Goal: Task Accomplishment & Management: Use online tool/utility

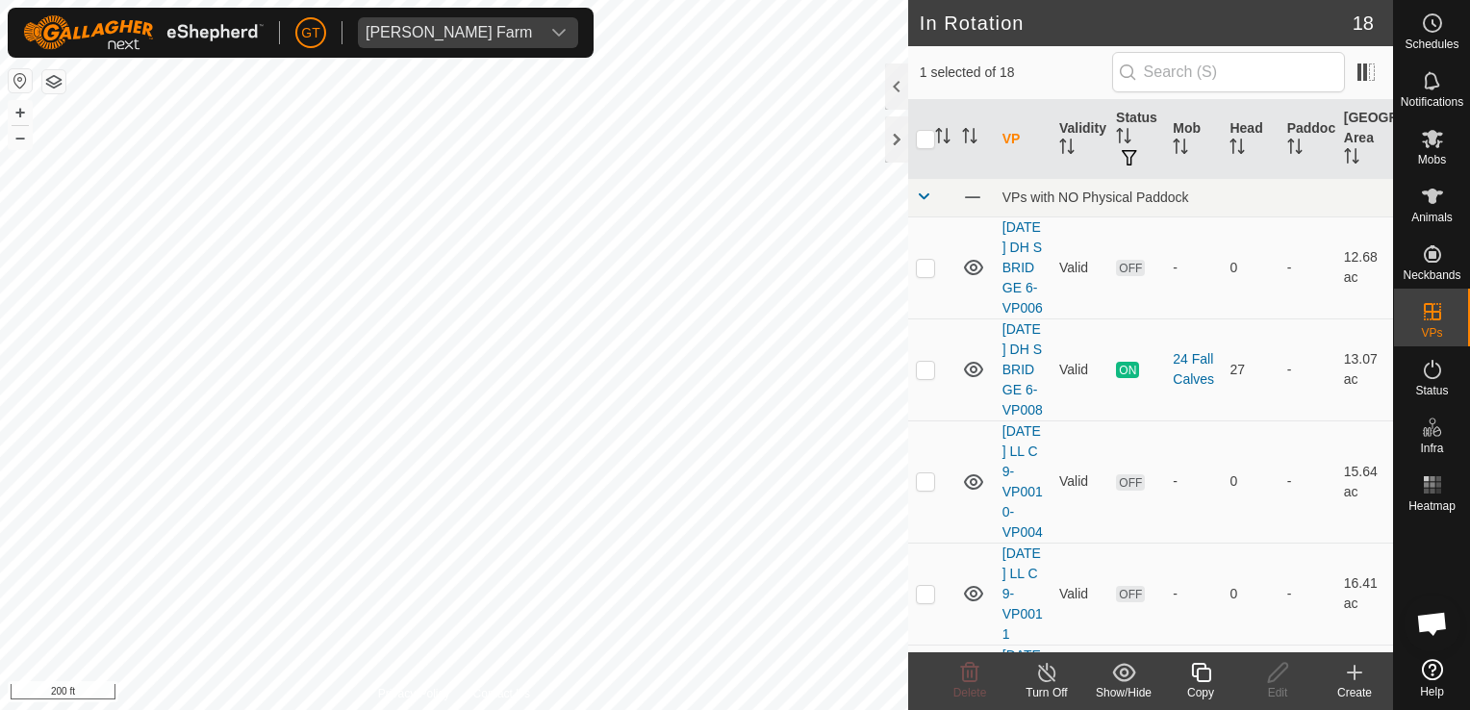
click at [1195, 675] on icon at bounding box center [1201, 672] width 24 height 23
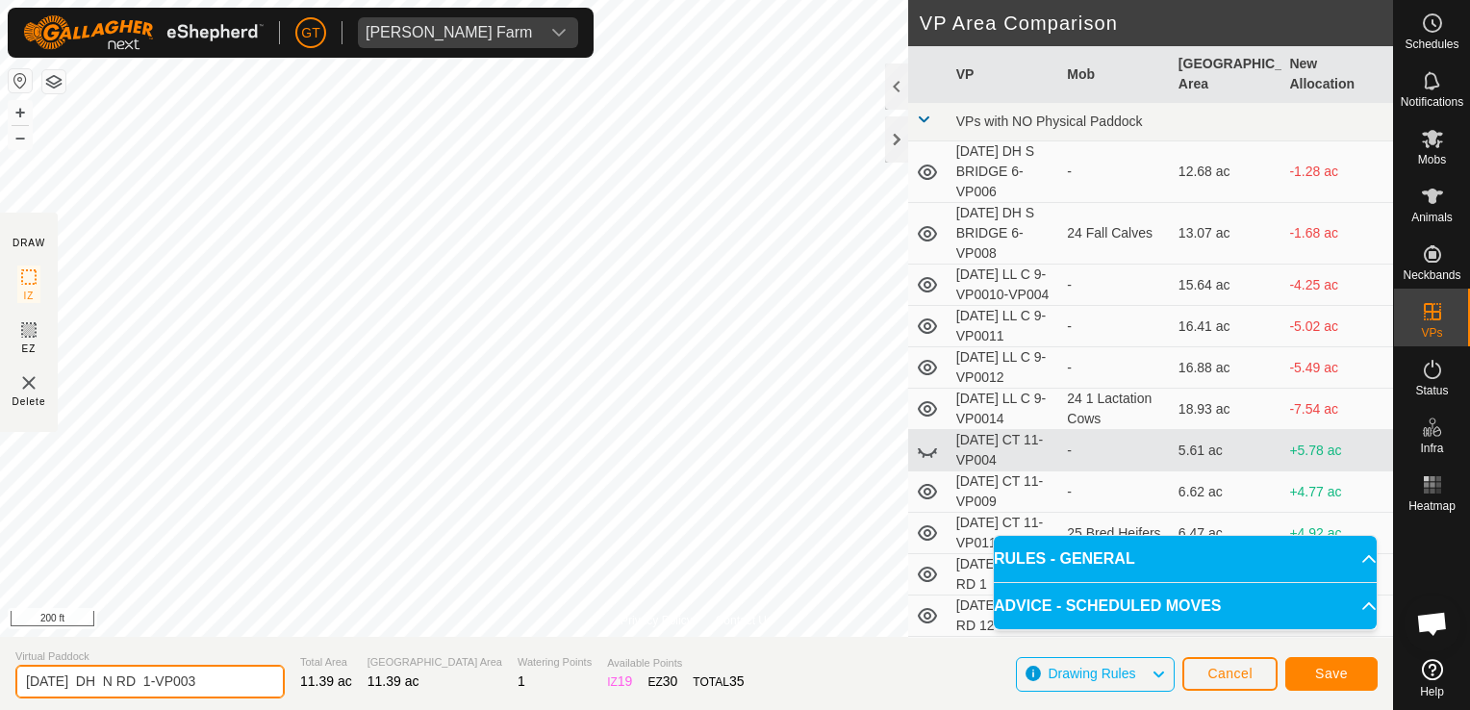
click at [240, 688] on input "[DATE] DH N RD 1-VP003" at bounding box center [149, 682] width 269 height 34
type input "[DATE] DH N RD 1-VP004"
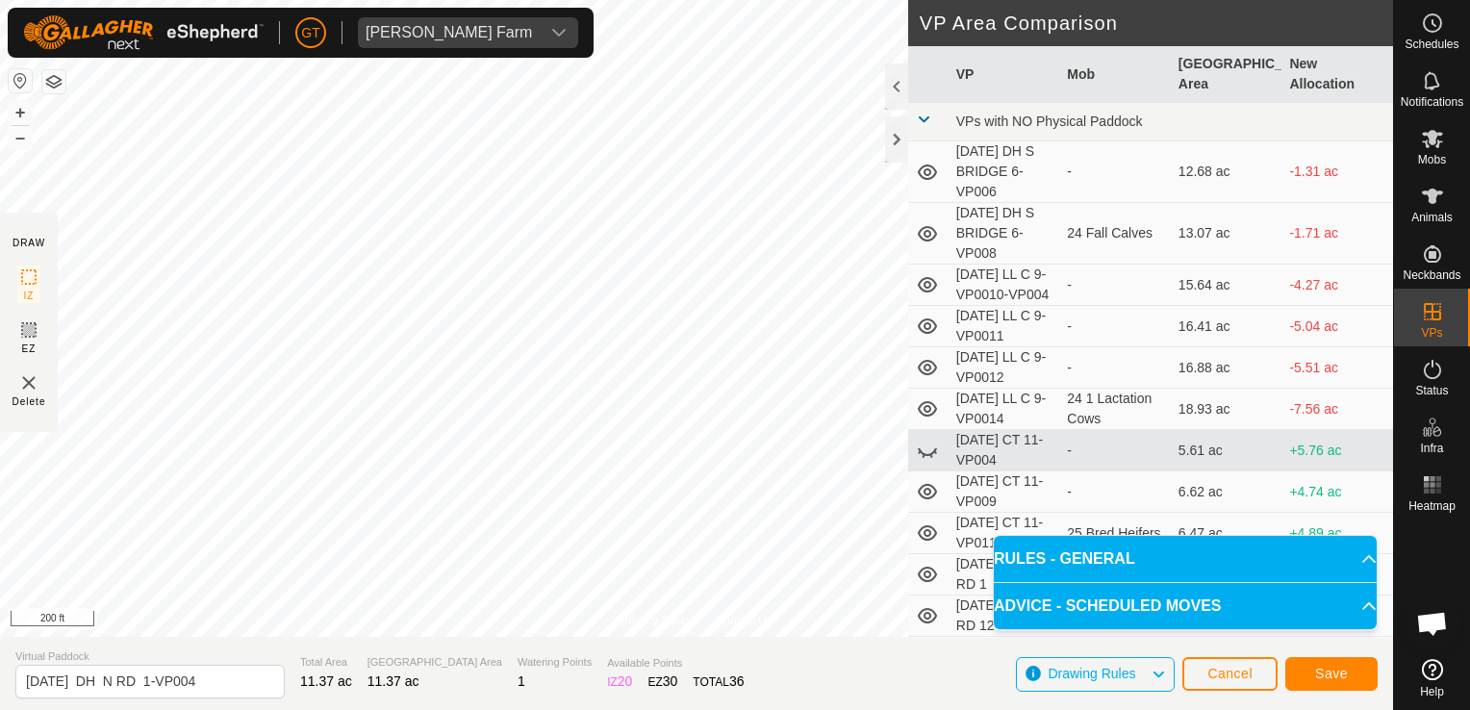
click at [974, 503] on div "Privacy Policy Contact Us Type: Inclusion Zone undefined Animal + – ⇧ i 200 ft …" at bounding box center [696, 355] width 1393 height 710
click at [1332, 679] on span "Save" at bounding box center [1331, 673] width 33 height 15
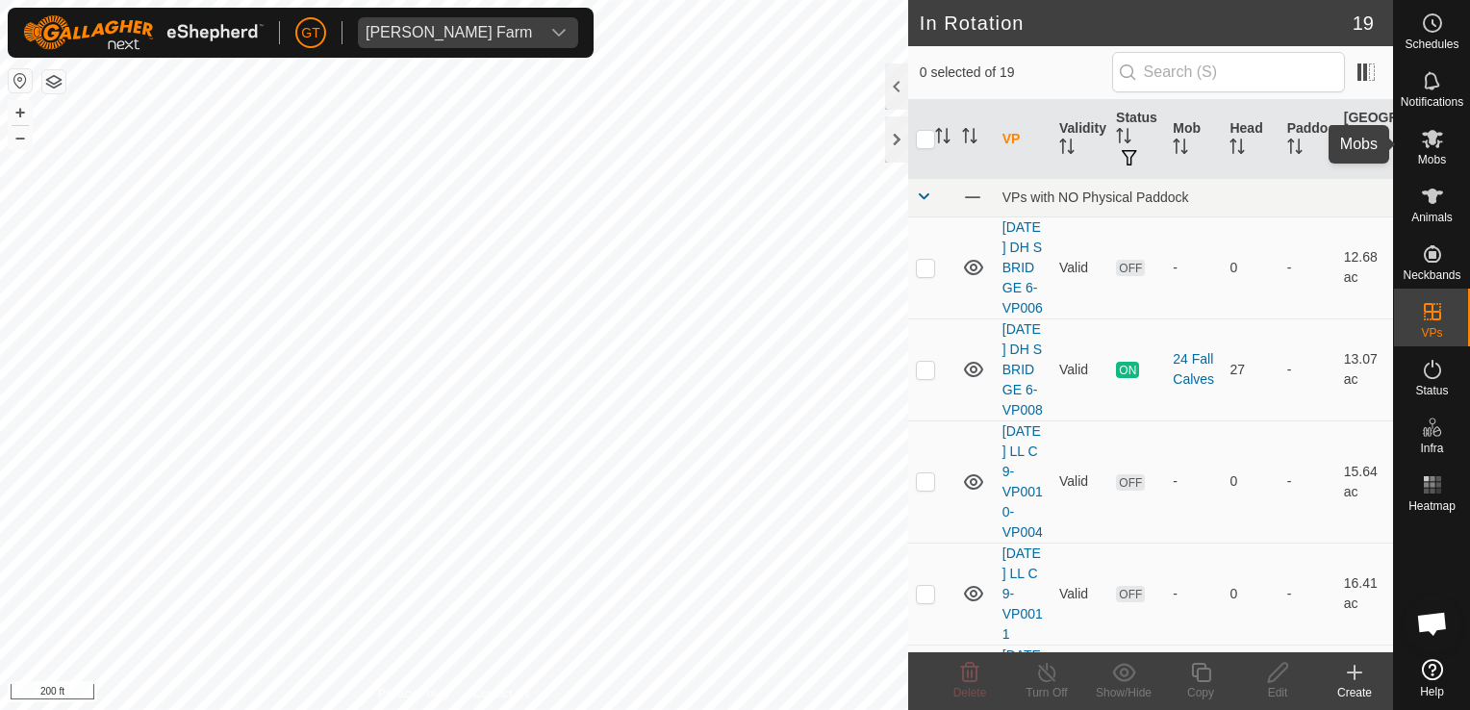
click at [1435, 139] on icon at bounding box center [1432, 139] width 21 height 18
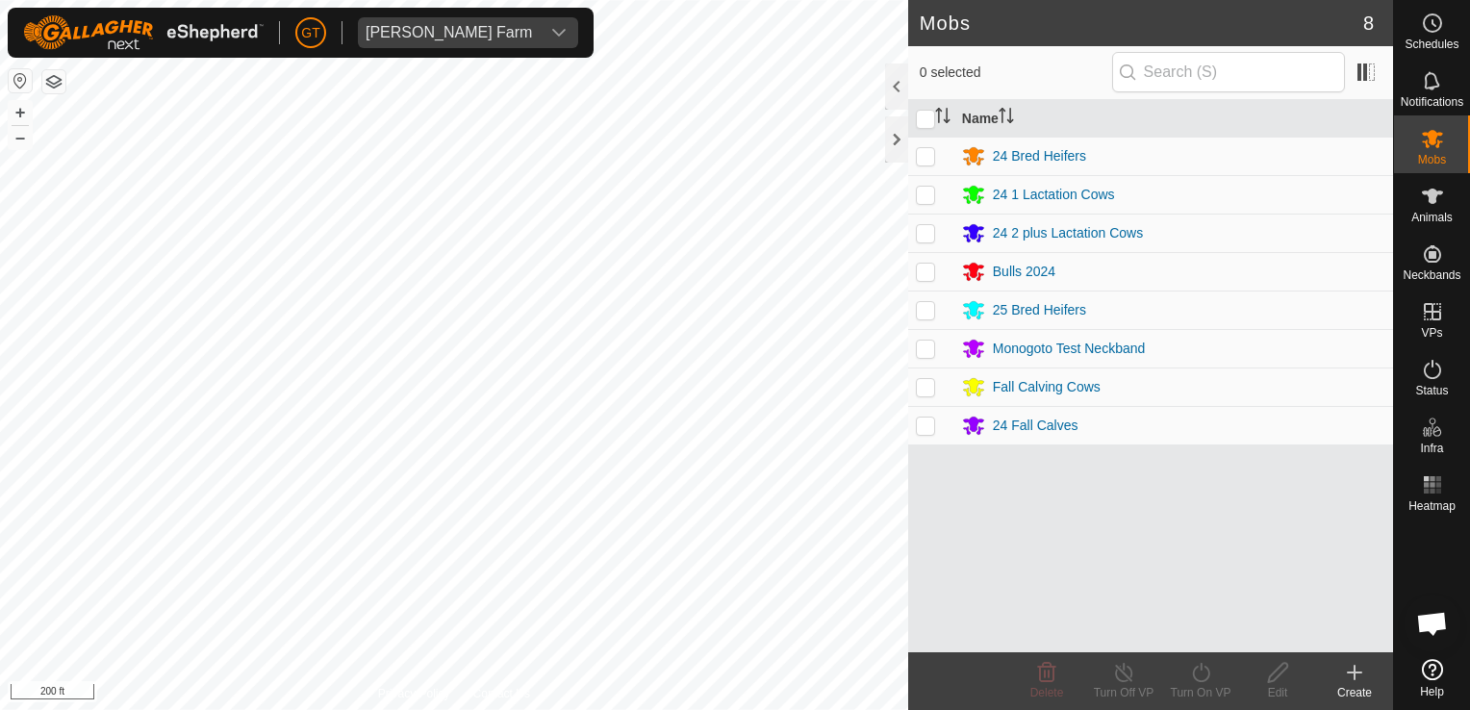
click at [928, 383] on p-checkbox at bounding box center [925, 386] width 19 height 15
checkbox input "true"
click at [1198, 674] on icon at bounding box center [1201, 672] width 24 height 23
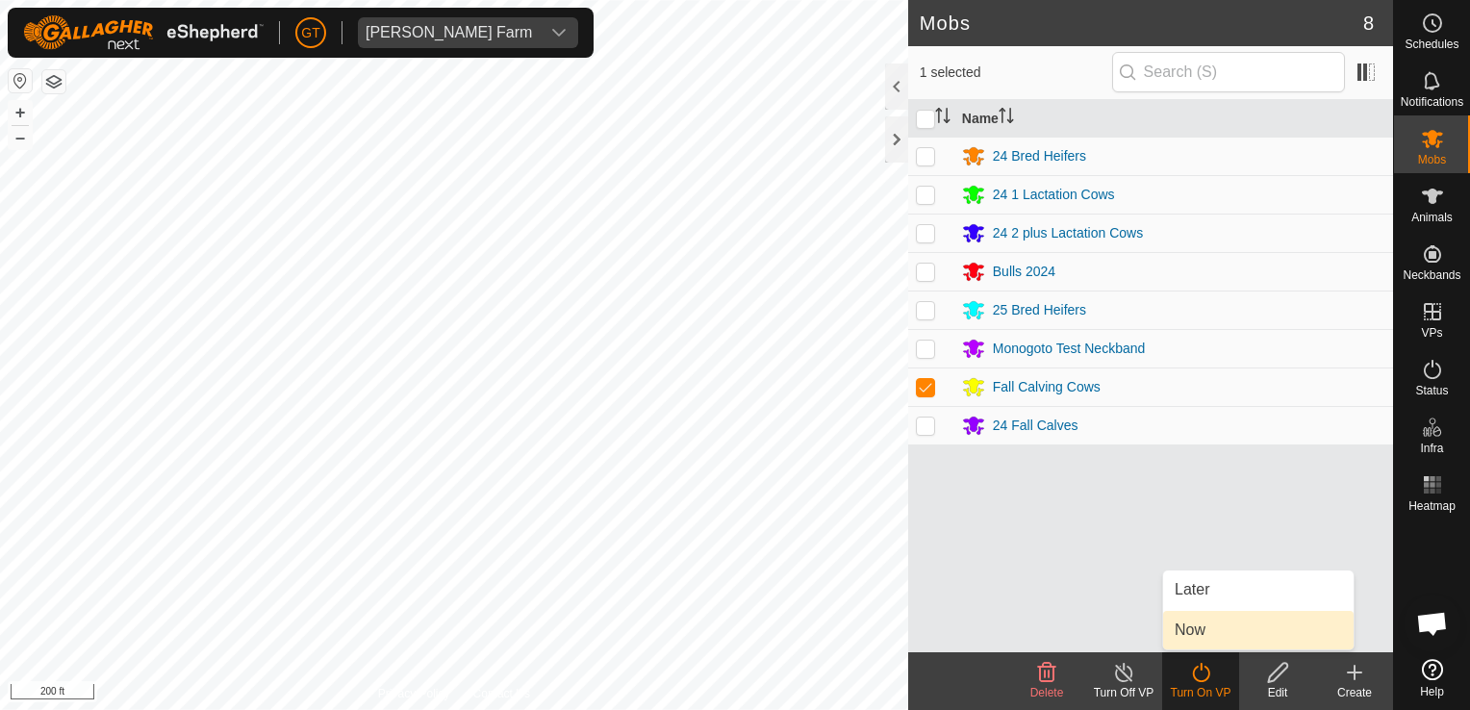
click at [1222, 633] on link "Now" at bounding box center [1258, 630] width 191 height 38
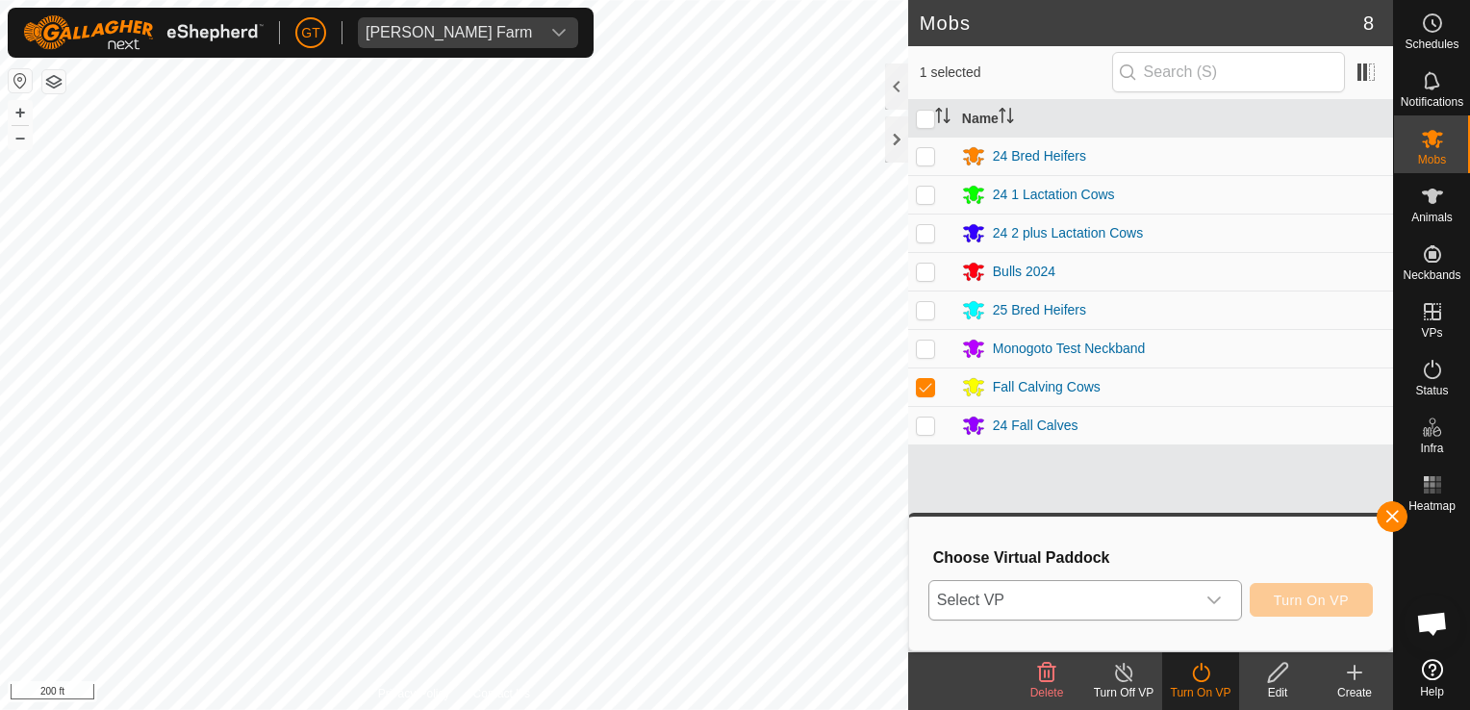
click at [1212, 603] on icon "dropdown trigger" at bounding box center [1214, 600] width 15 height 15
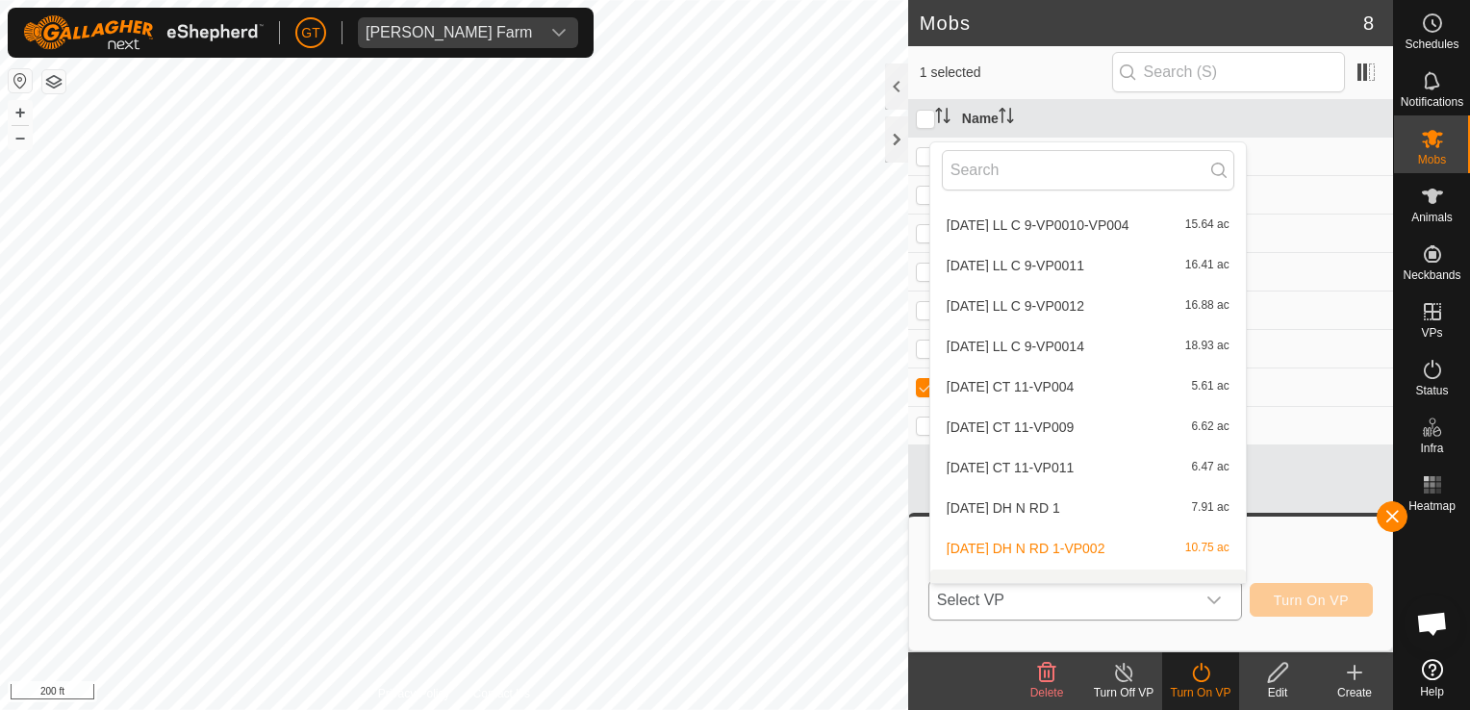
scroll to position [142, 0]
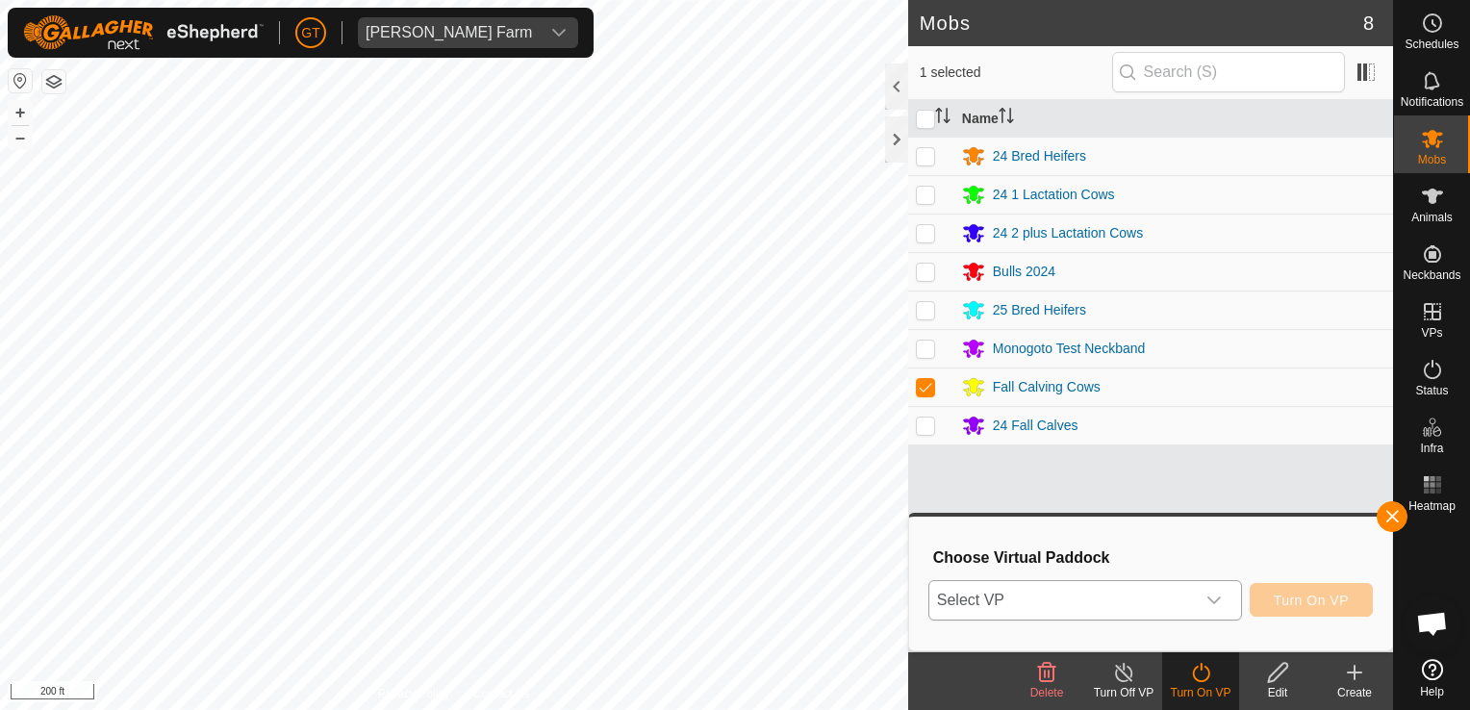
click at [1218, 599] on icon "dropdown trigger" at bounding box center [1214, 600] width 15 height 15
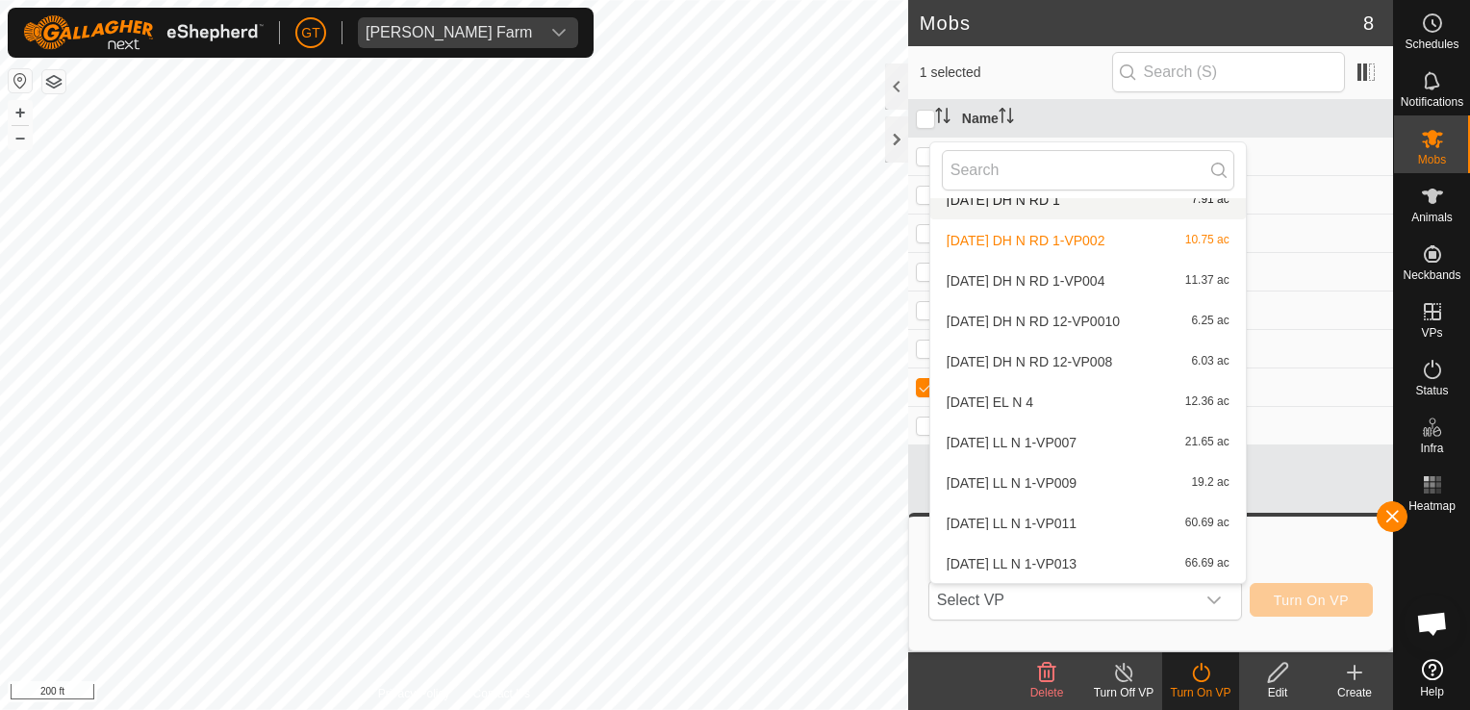
scroll to position [408, 0]
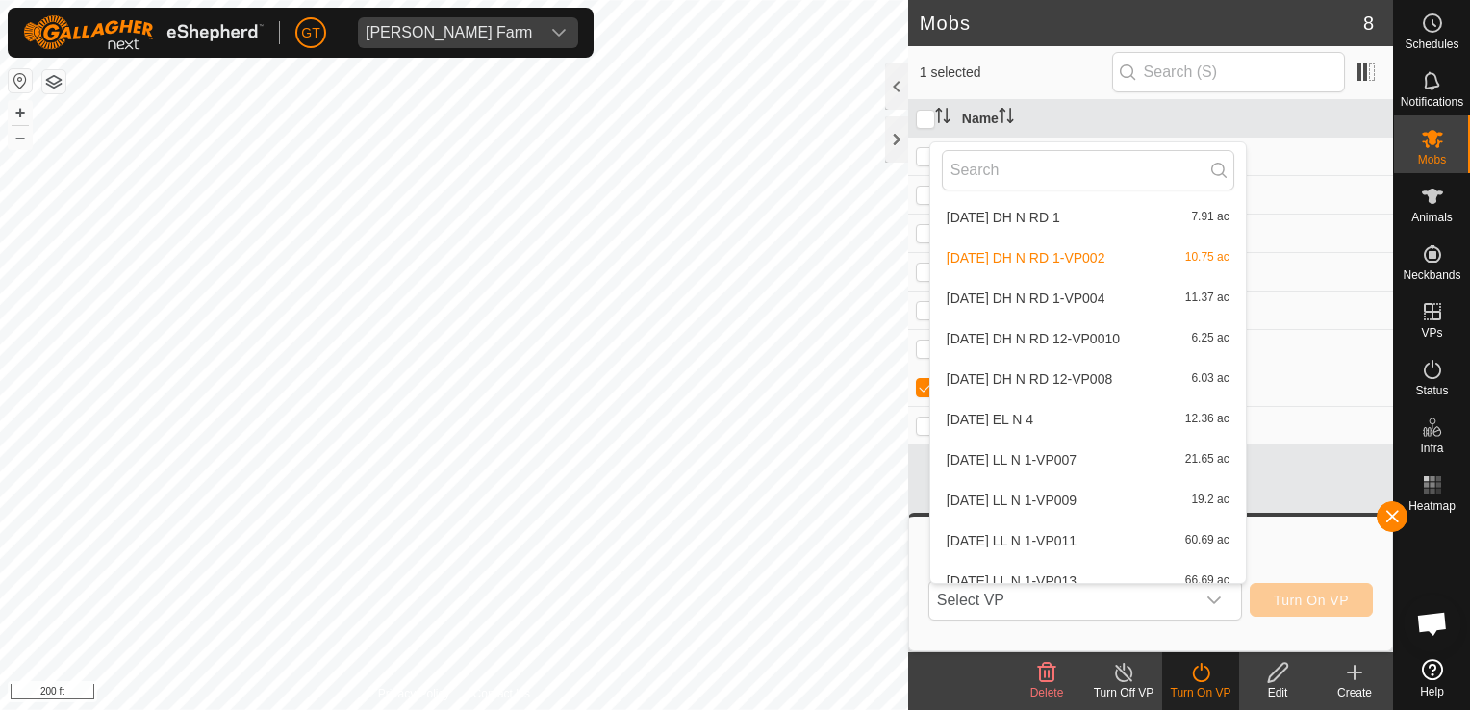
click at [1078, 290] on li "[DATE] DH N RD 1-VP004 11.37 ac" at bounding box center [1088, 298] width 316 height 38
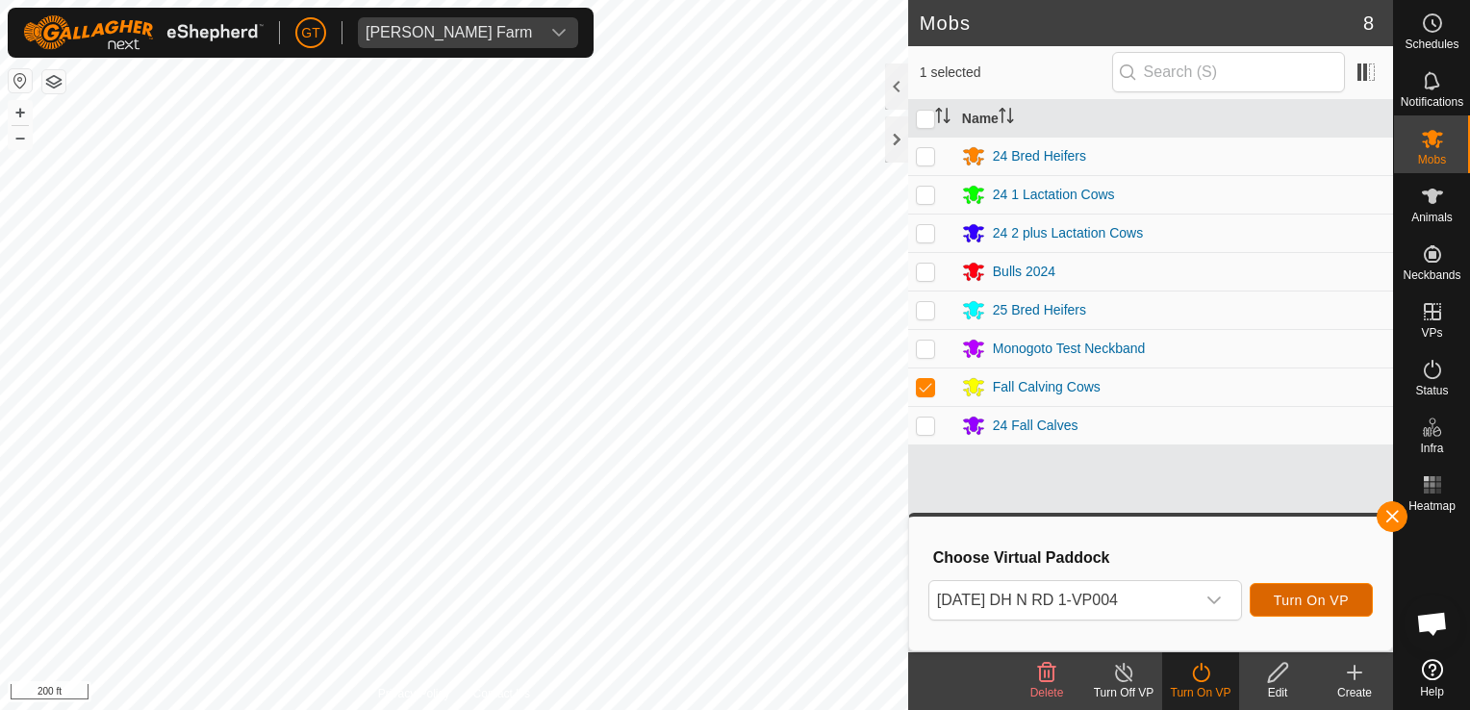
click at [1292, 598] on span "Turn On VP" at bounding box center [1311, 600] width 75 height 15
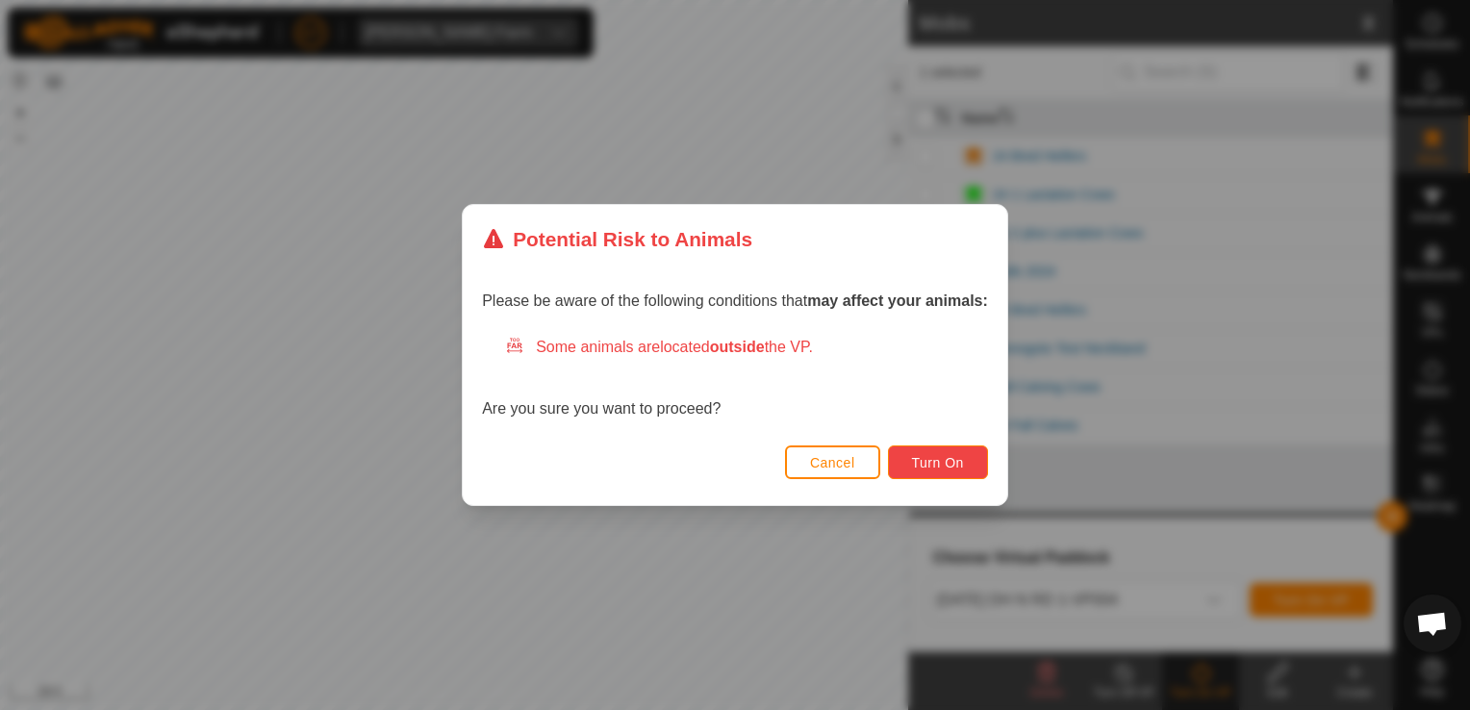
click at [953, 463] on span "Turn On" at bounding box center [938, 462] width 52 height 15
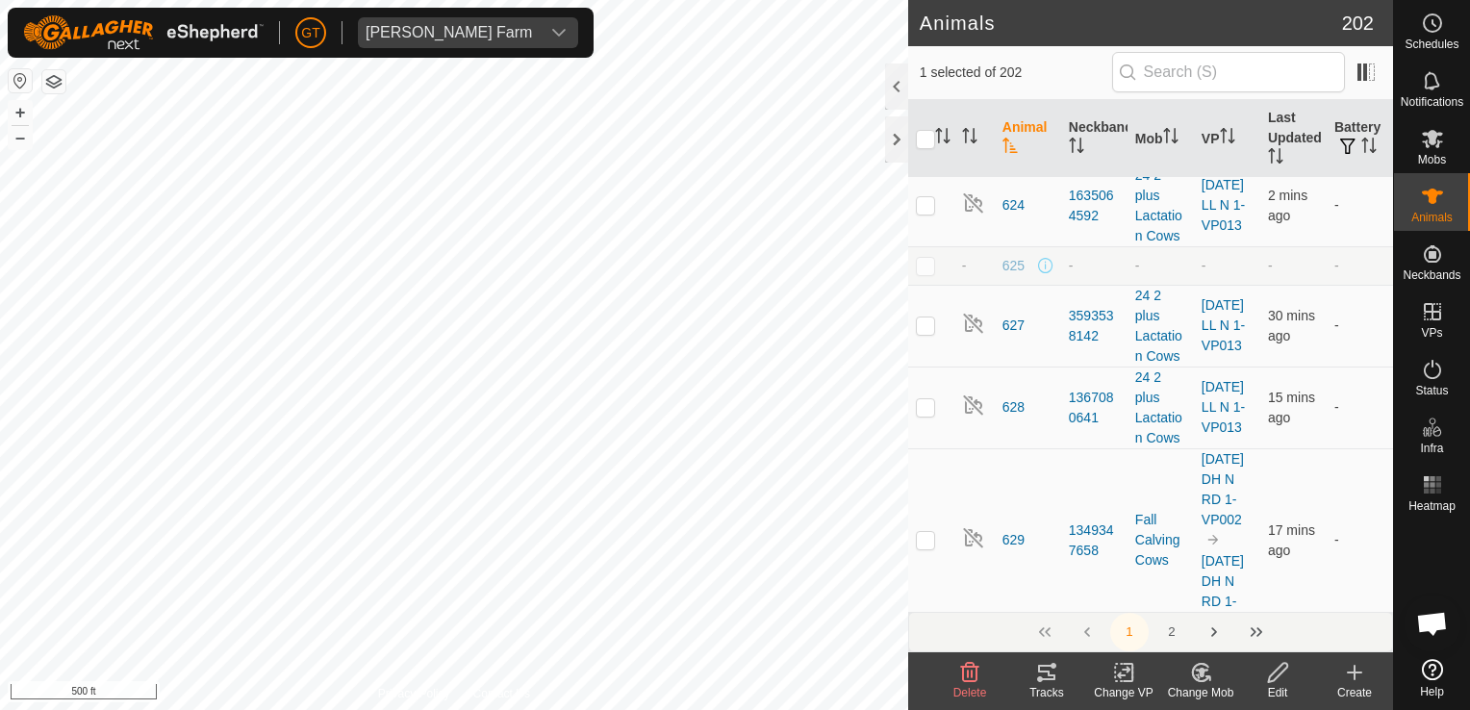
scroll to position [9910, 0]
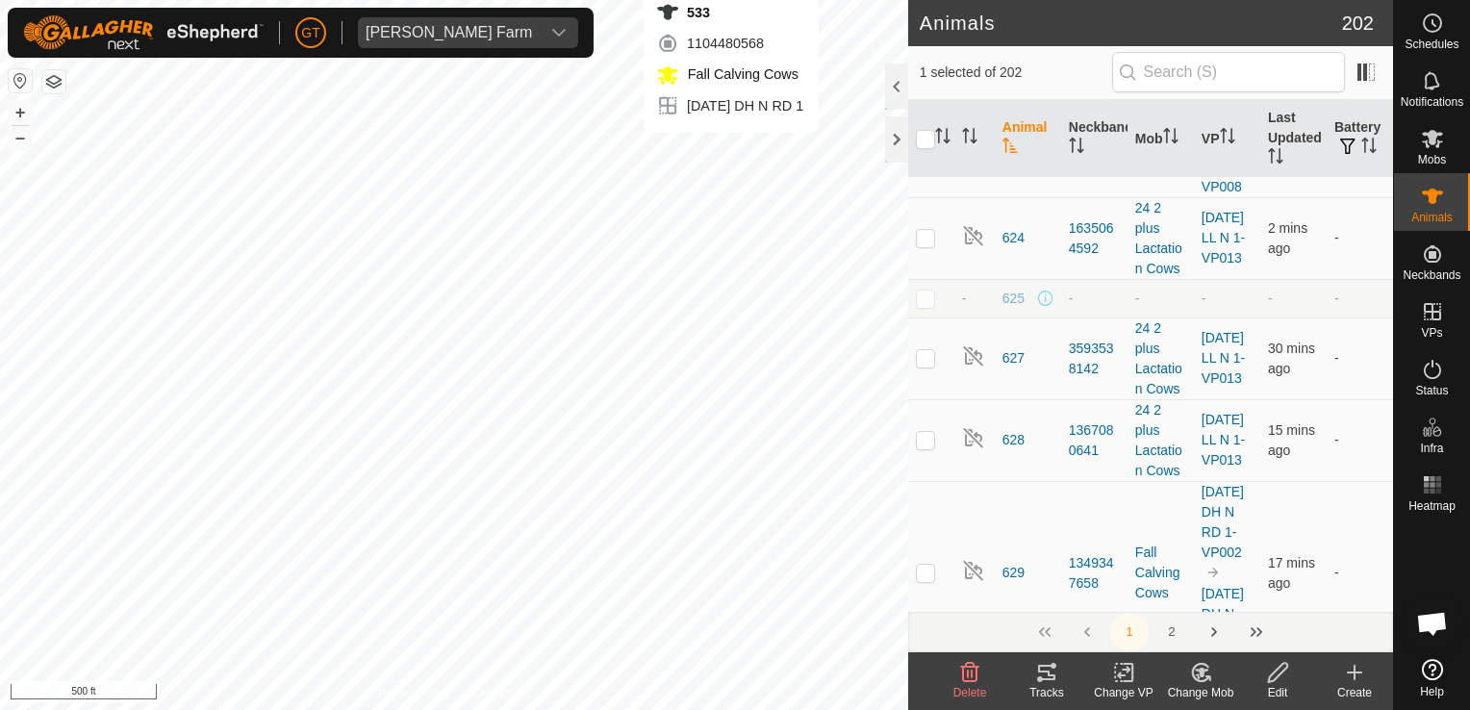
checkbox input "true"
checkbox input "false"
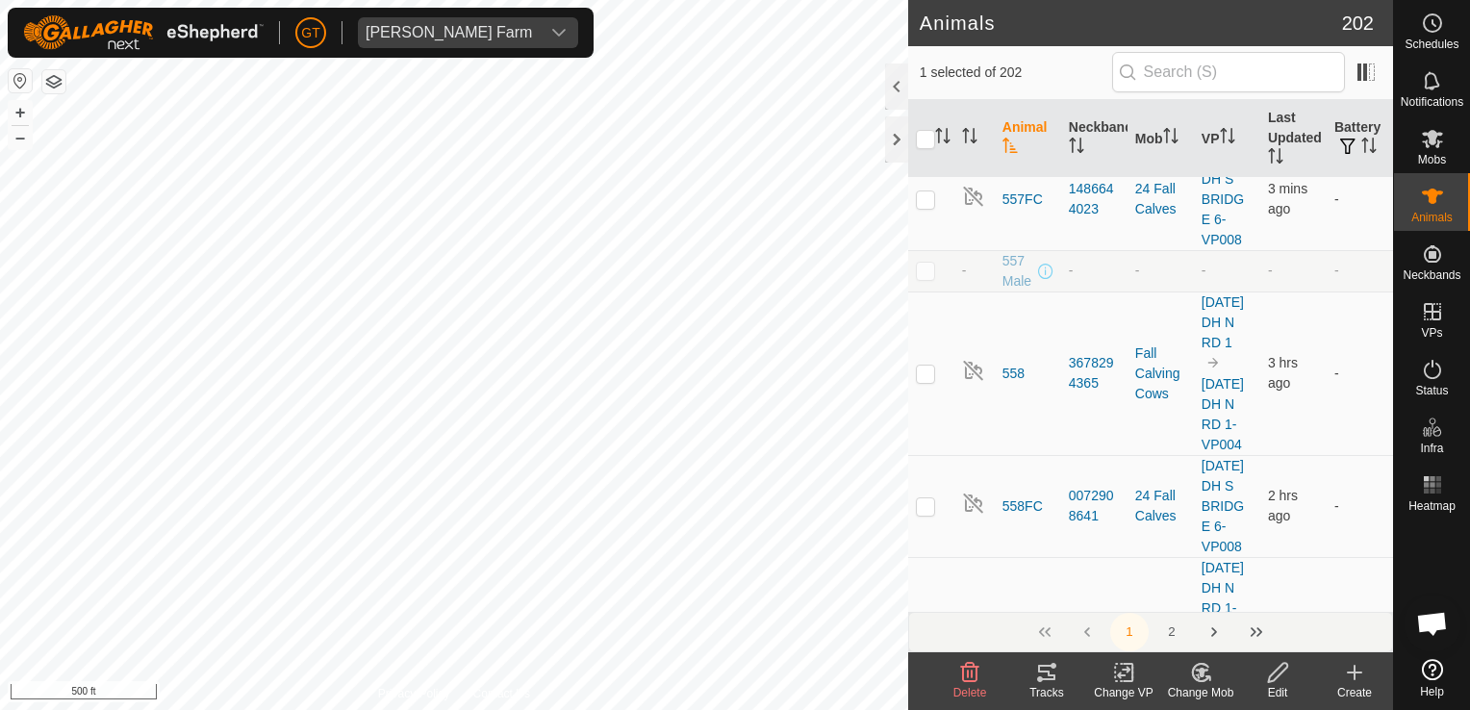
scroll to position [5003, 0]
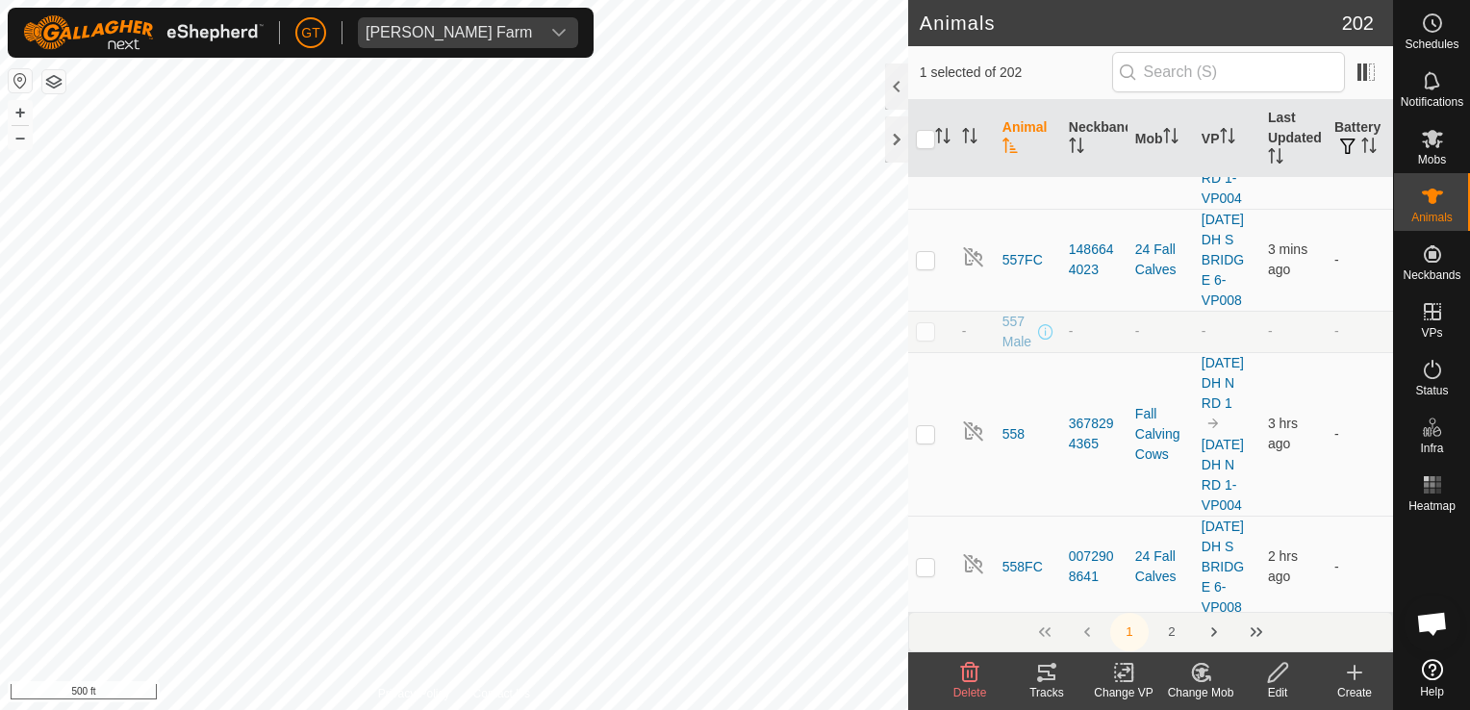
checkbox input "false"
checkbox input "true"
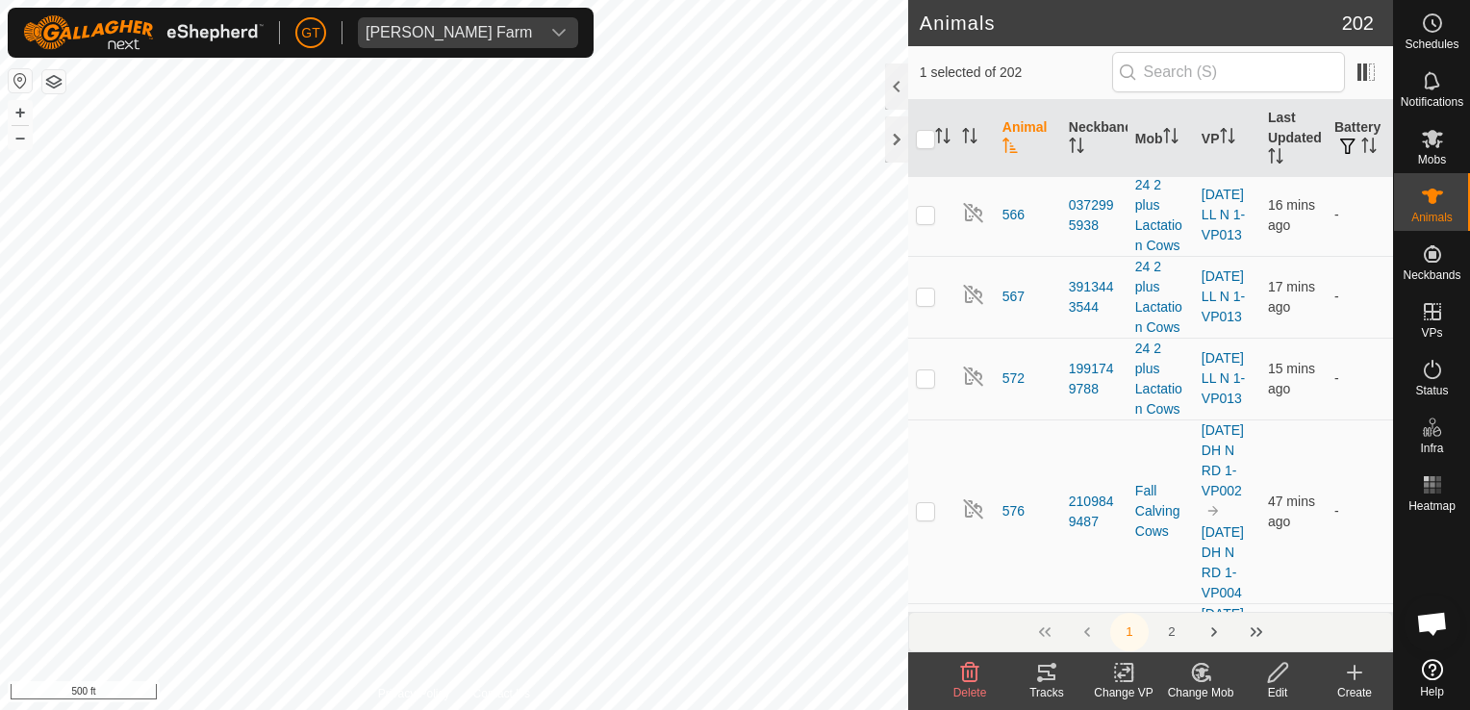
scroll to position [6254, 0]
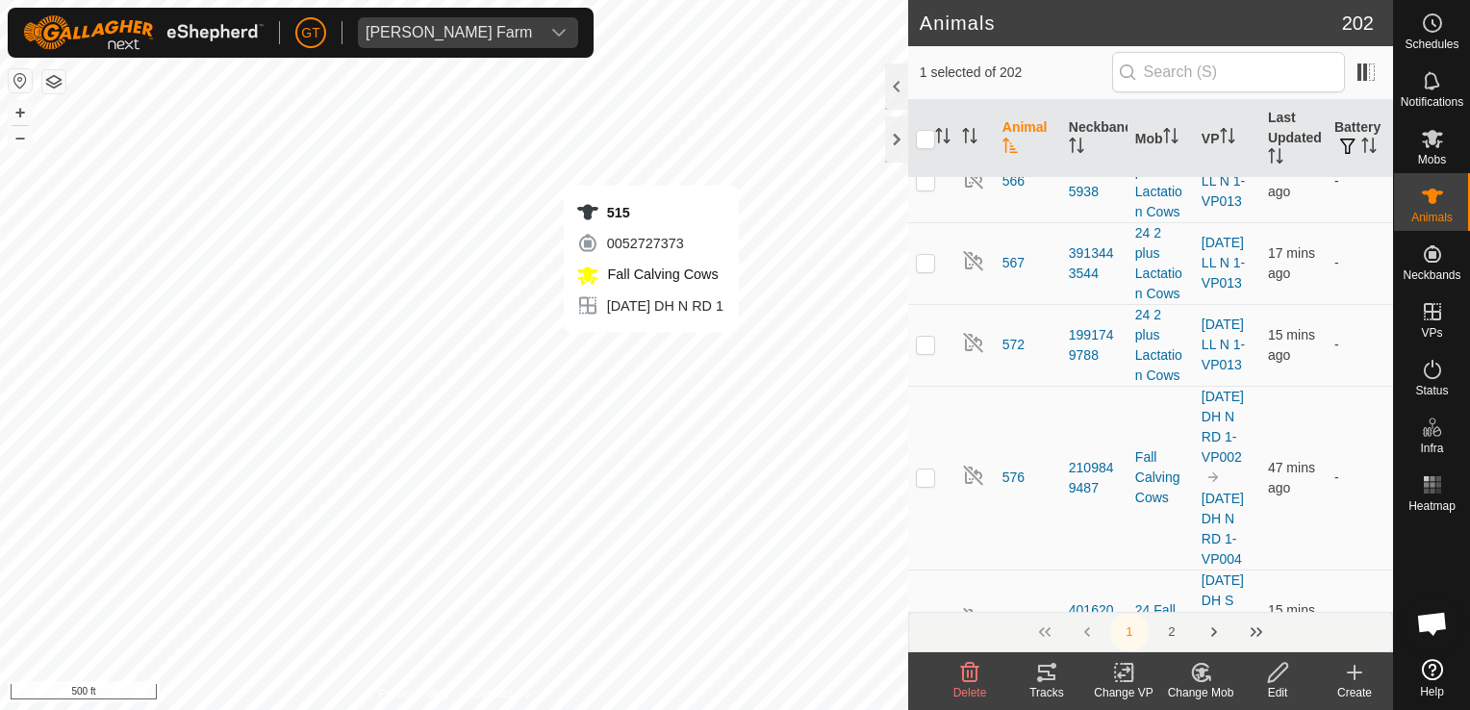
checkbox input "true"
checkbox input "false"
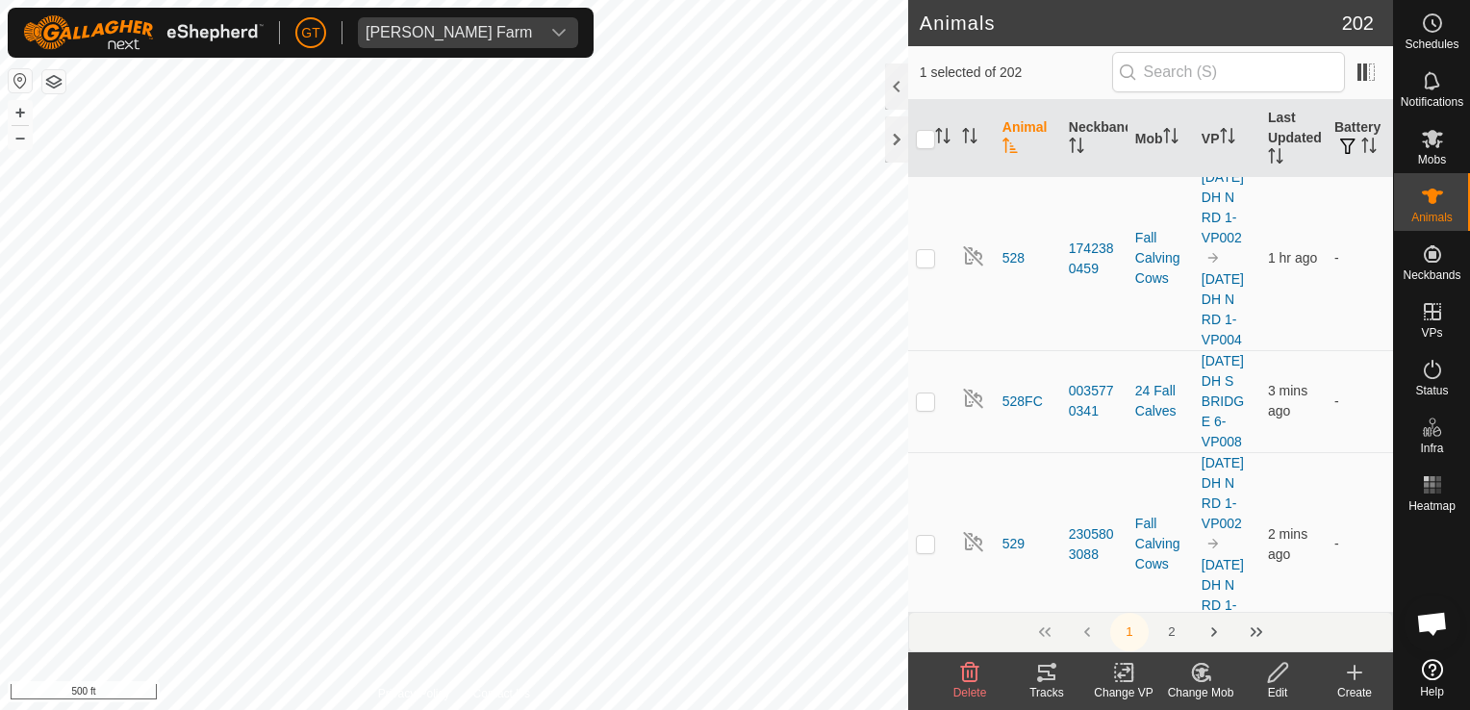
scroll to position [3464, 0]
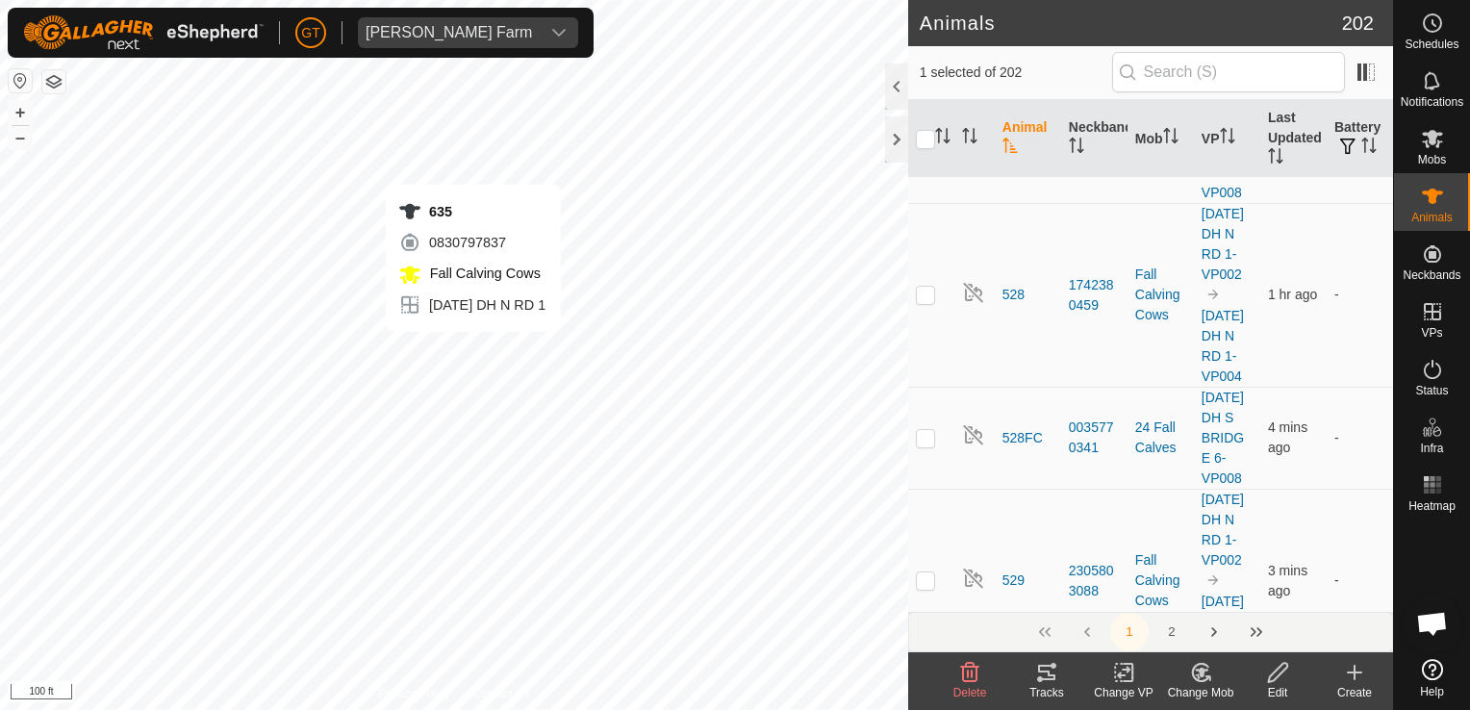
checkbox input "false"
checkbox input "true"
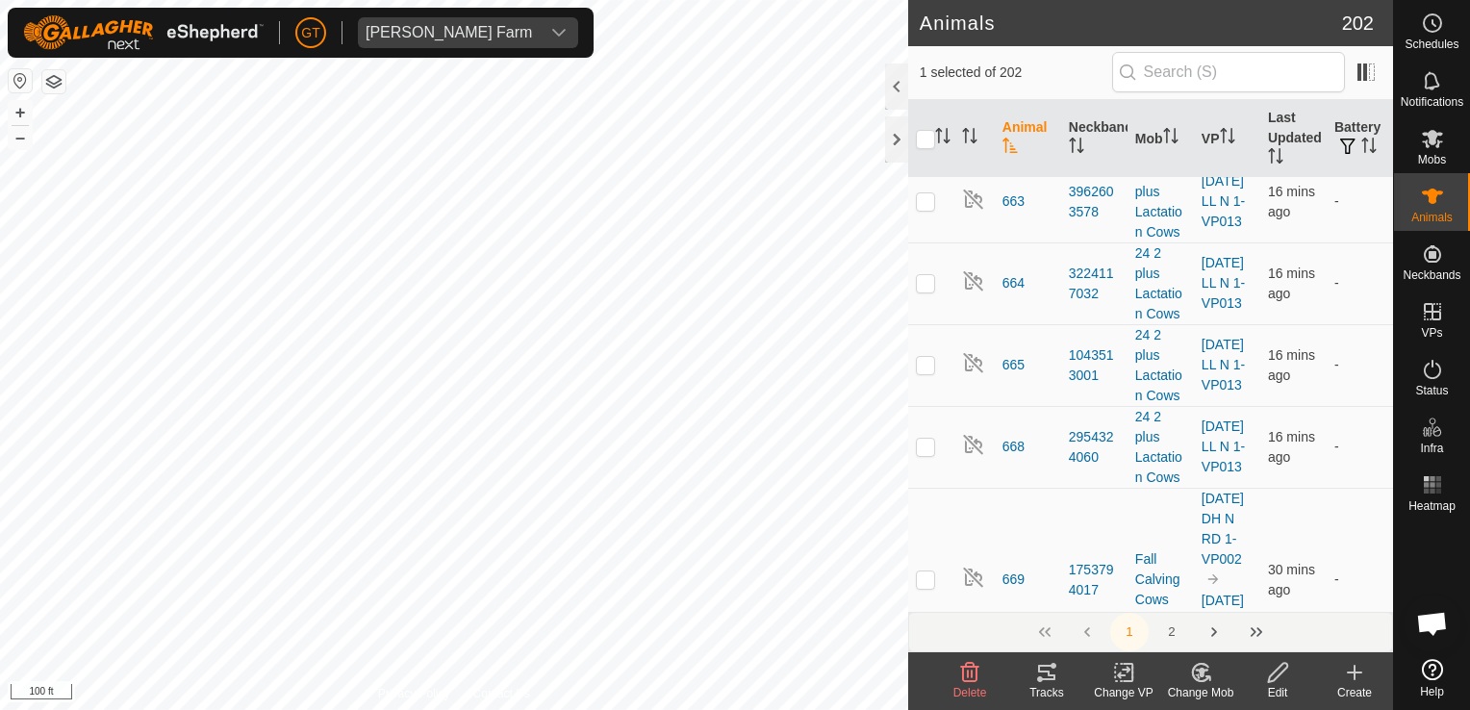
scroll to position [13566, 0]
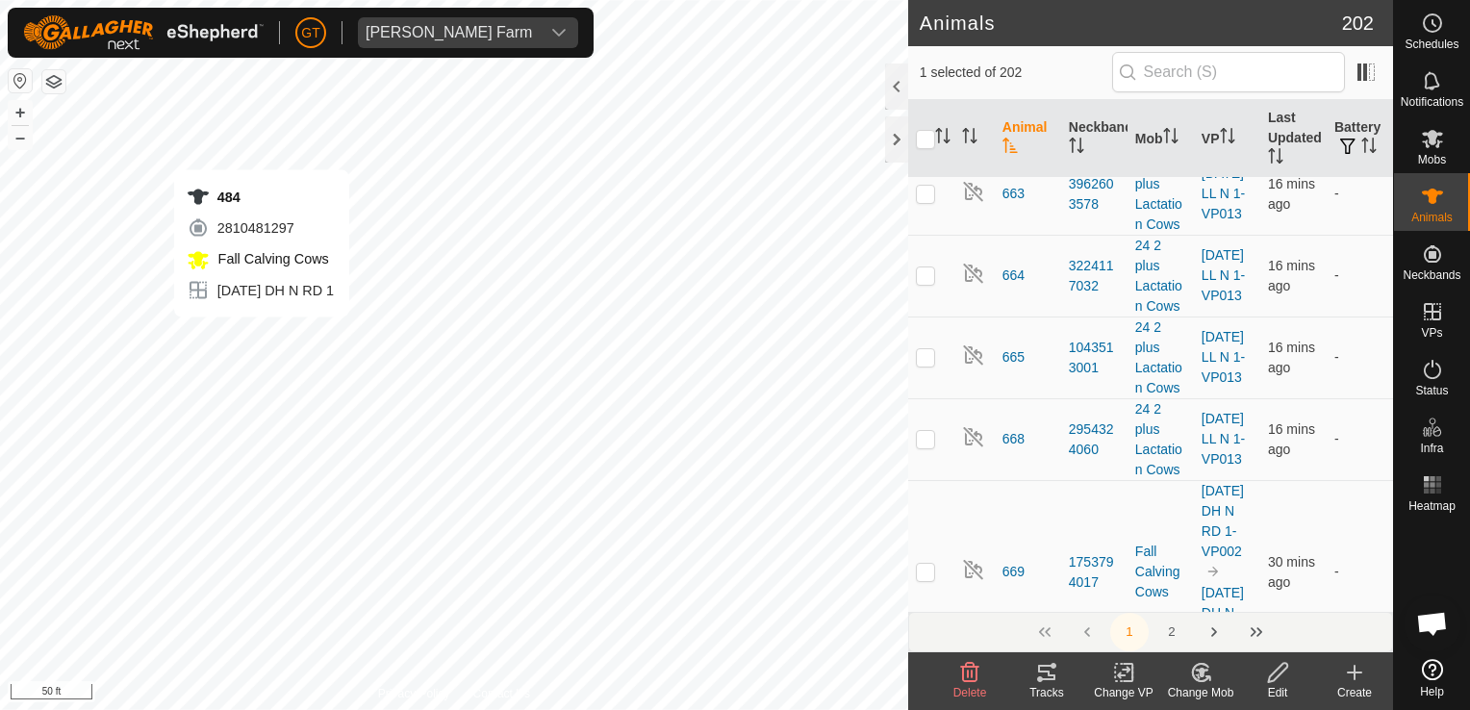
checkbox input "true"
checkbox input "false"
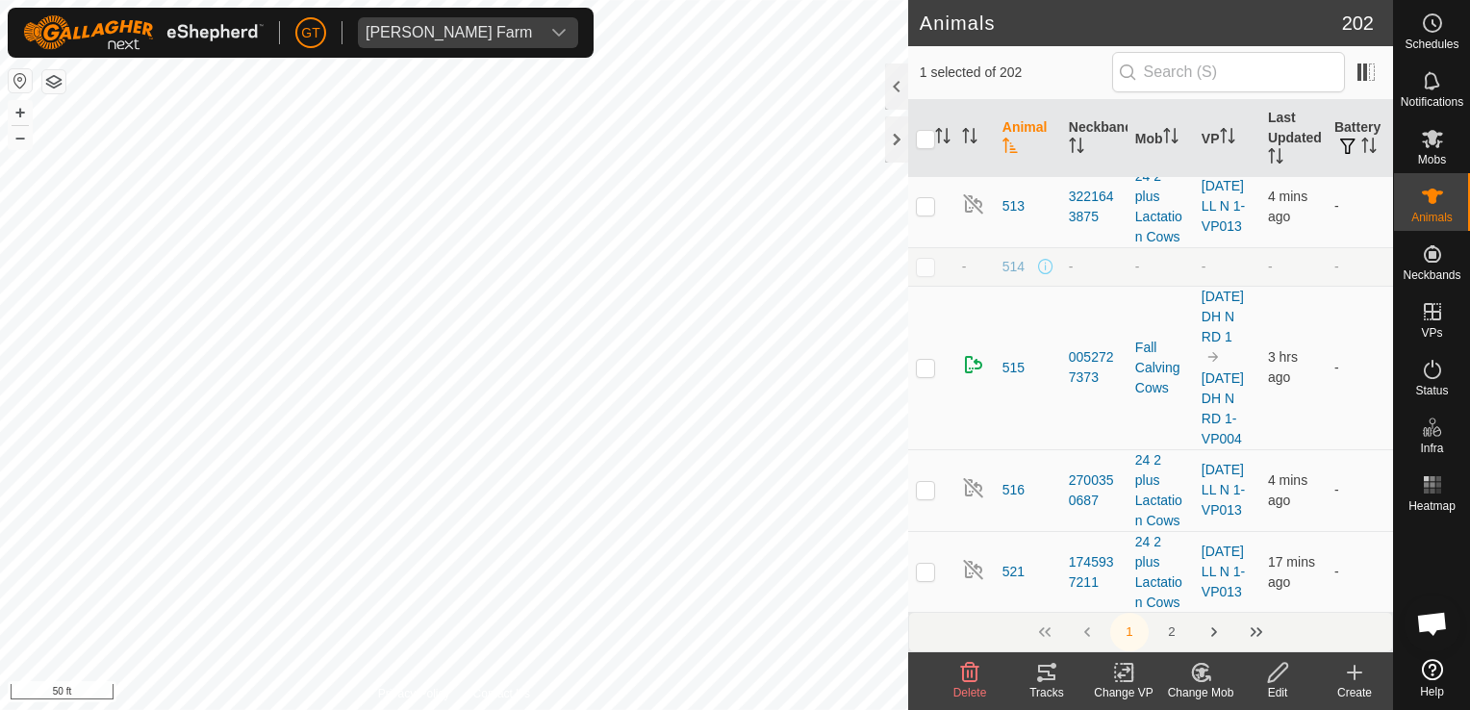
scroll to position [2502, 0]
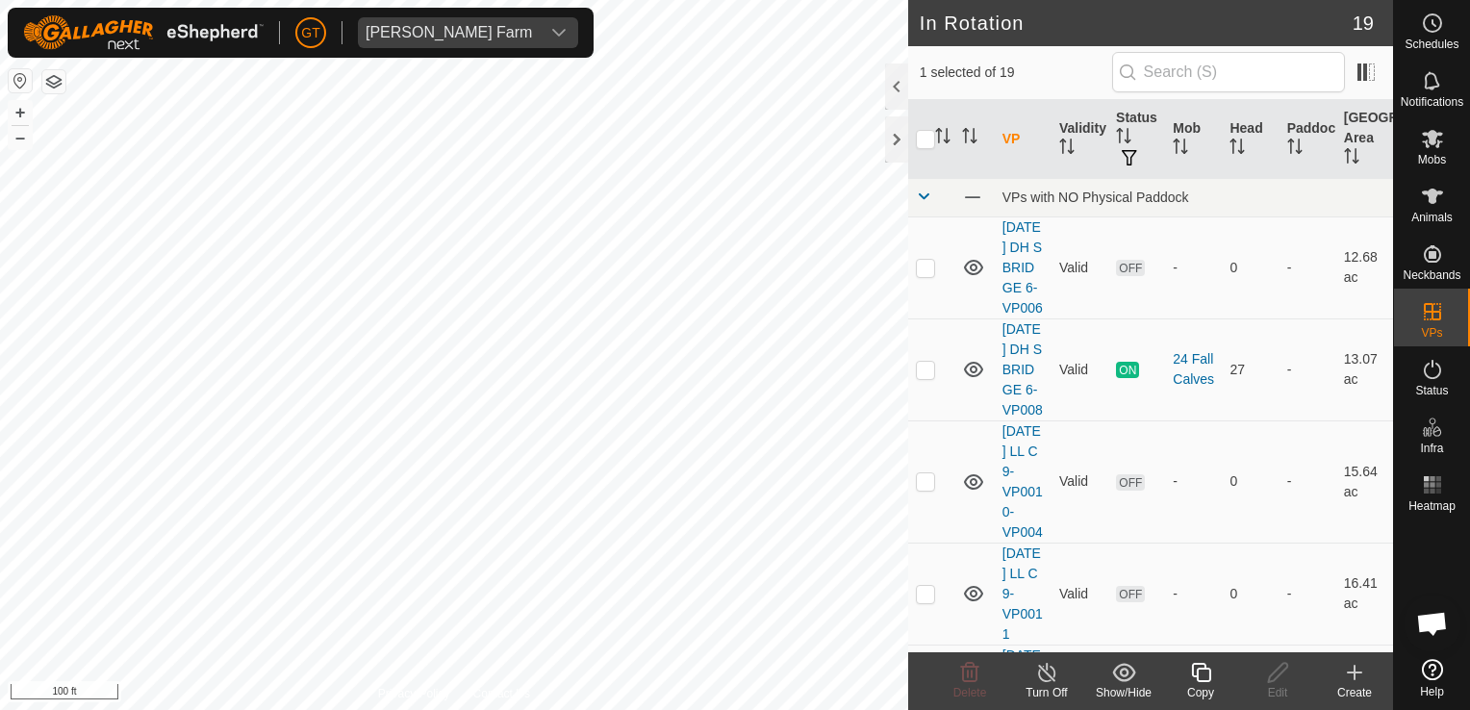
click at [660, 709] on html "[PERSON_NAME] Farm Schedules Notifications Mobs Animals Neckbands VPs Status In…" at bounding box center [735, 355] width 1470 height 710
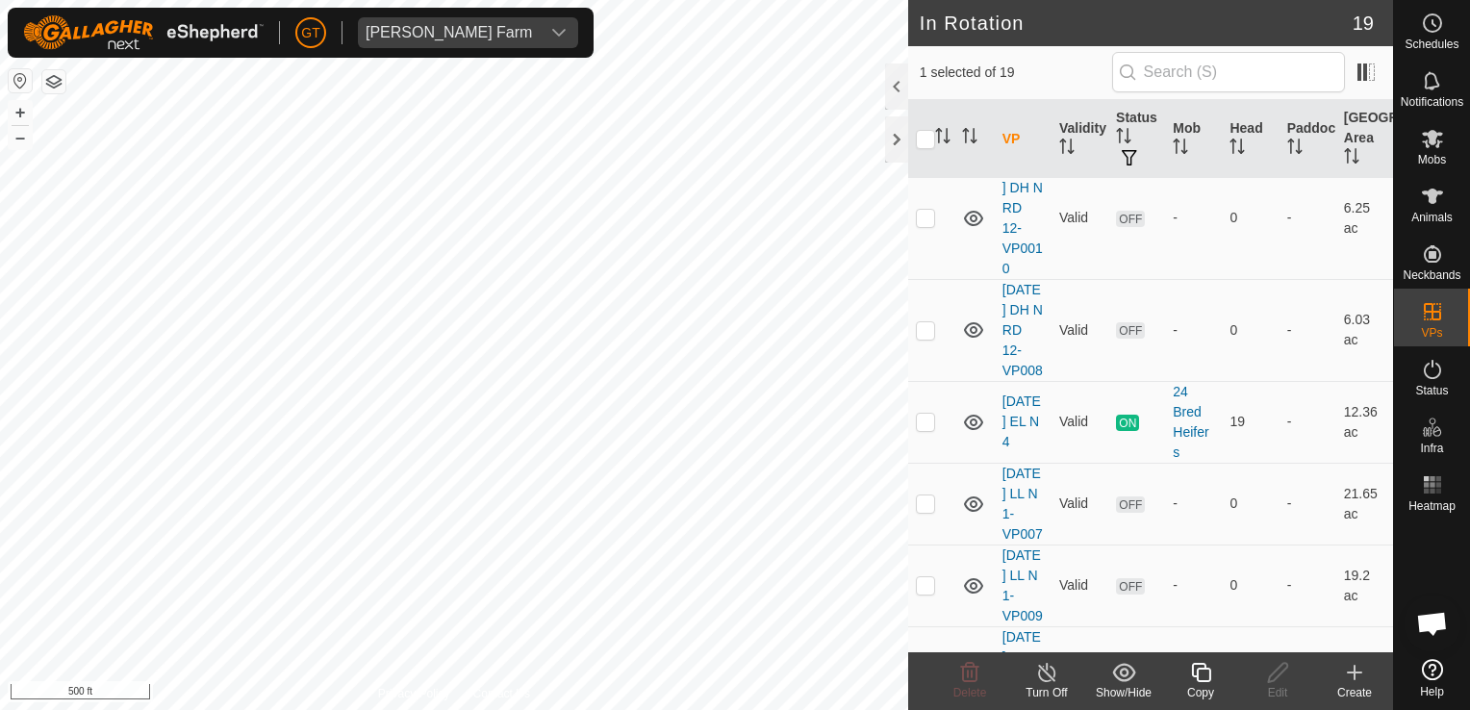
scroll to position [1347, 0]
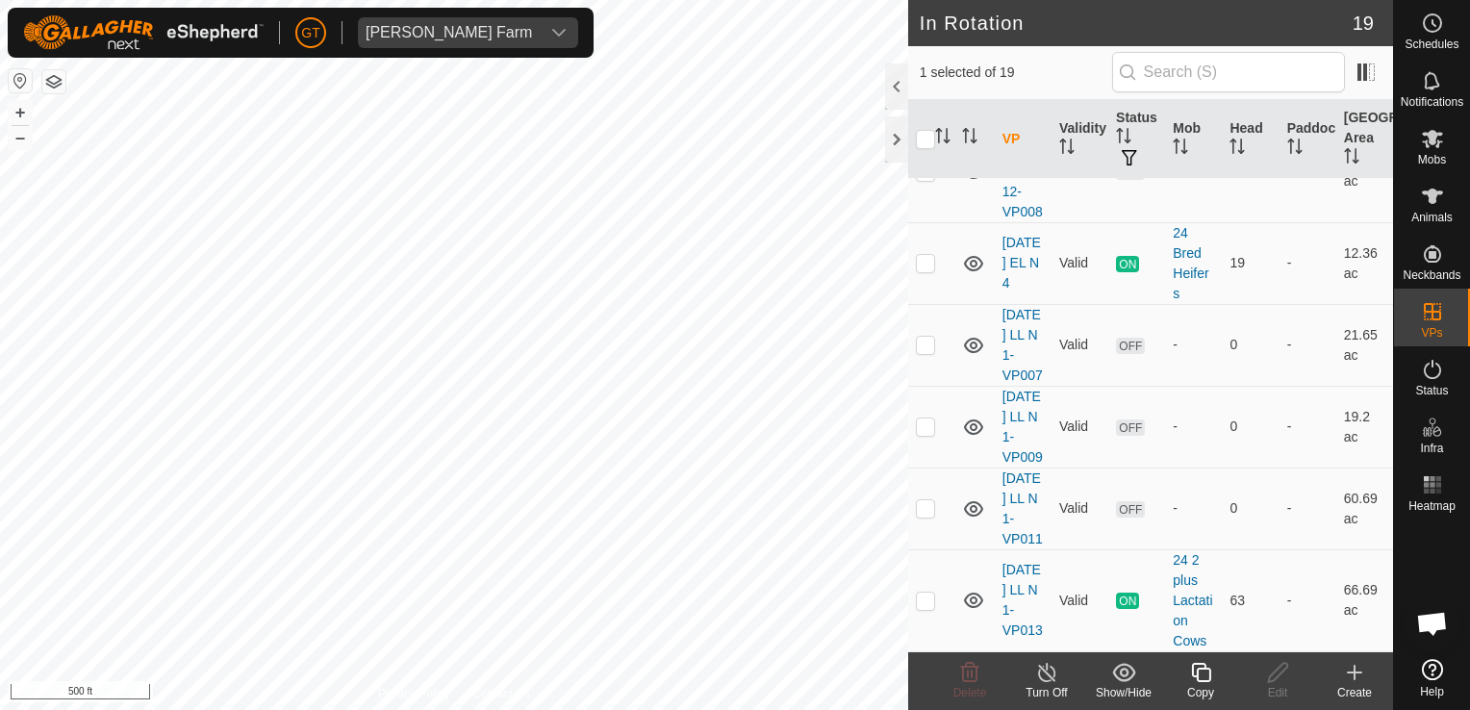
checkbox input "false"
